Goal: Obtain resource: Obtain resource

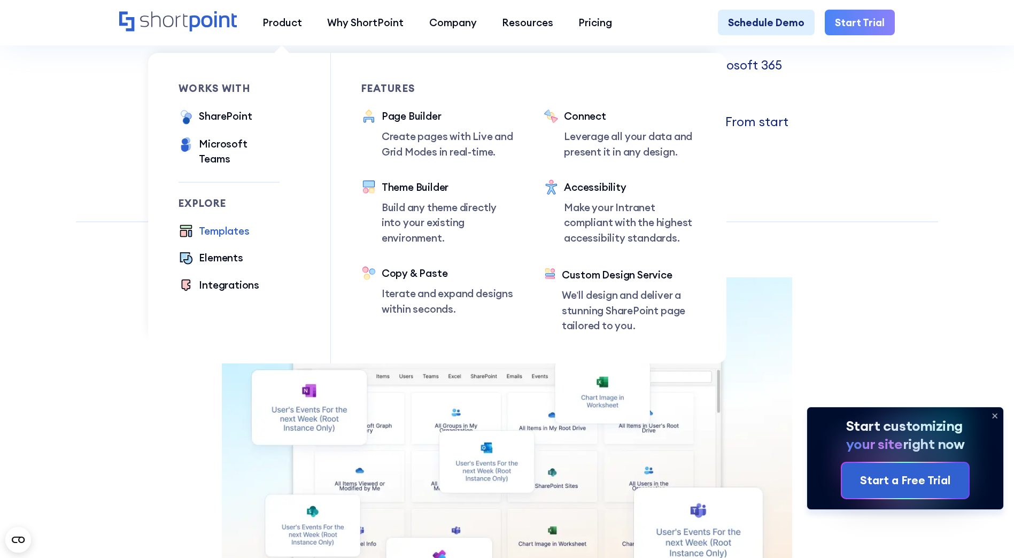
click at [229, 223] on div "Templates" at bounding box center [224, 230] width 50 height 15
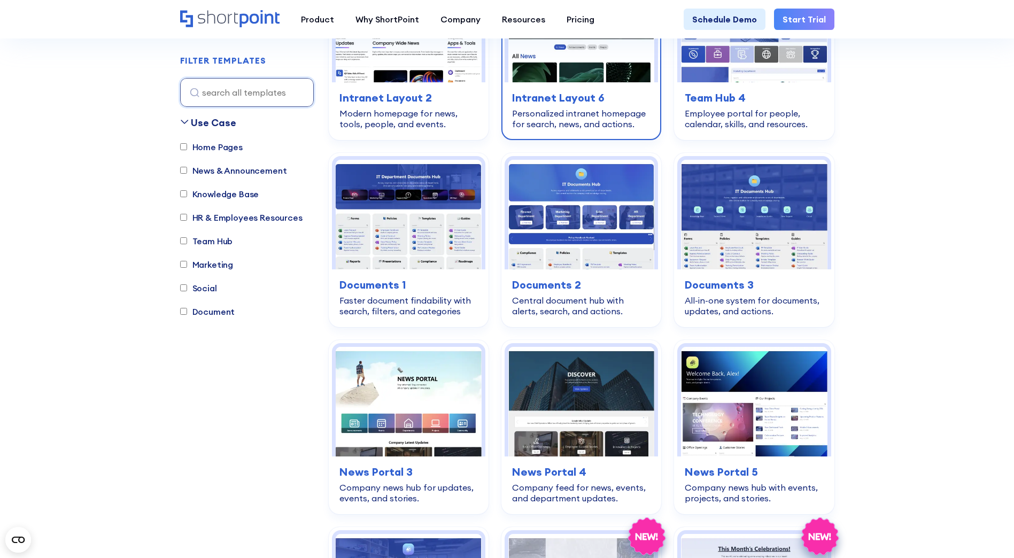
scroll to position [427, 0]
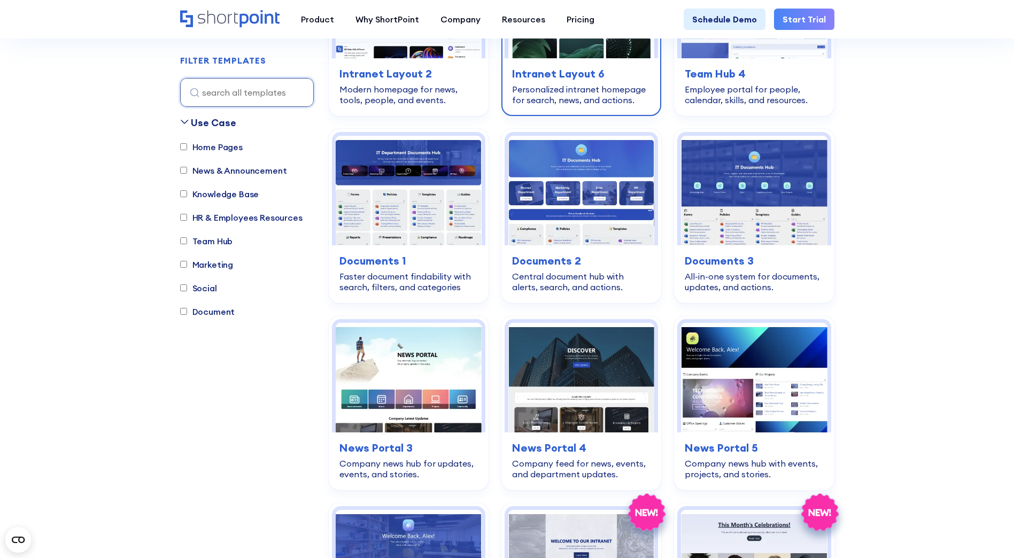
click at [617, 183] on img at bounding box center [581, 191] width 146 height 110
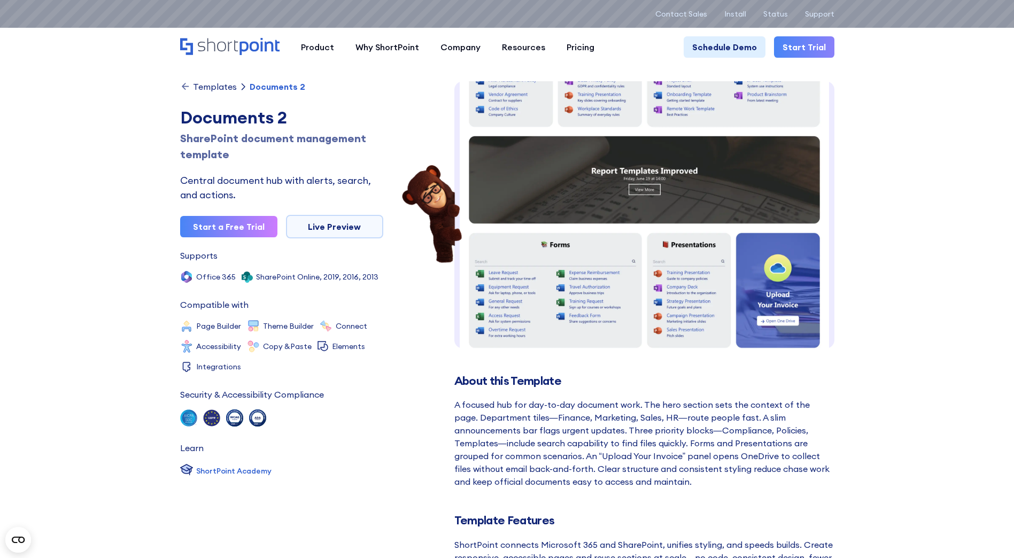
scroll to position [320, 0]
